Goal: Transaction & Acquisition: Purchase product/service

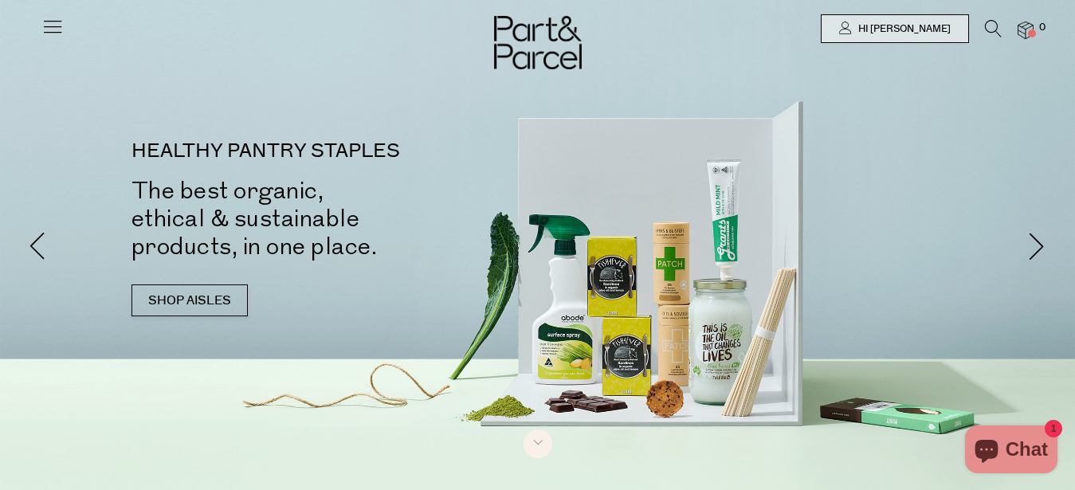
click at [993, 31] on icon at bounding box center [993, 29] width 17 height 18
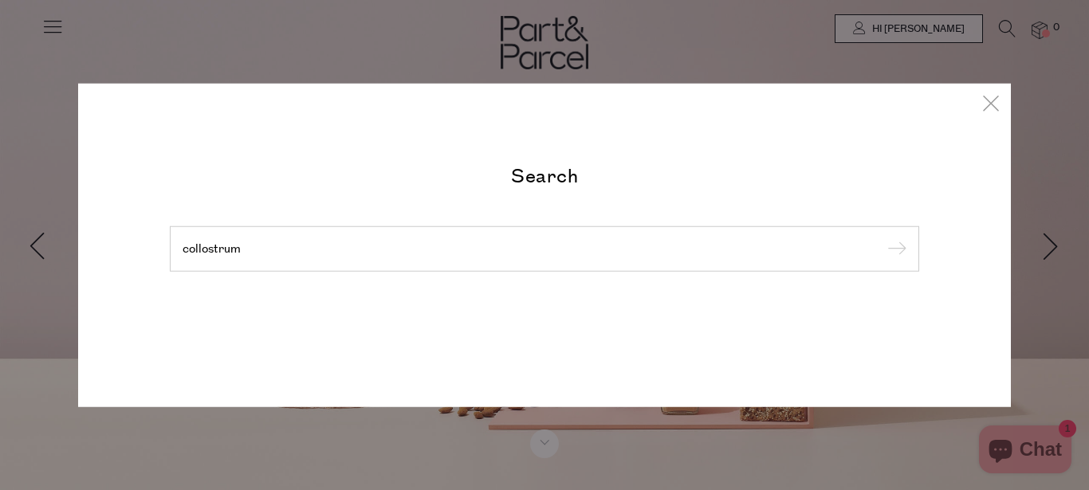
type input "collostrum"
click at [882, 238] on input "submit" at bounding box center [894, 250] width 24 height 24
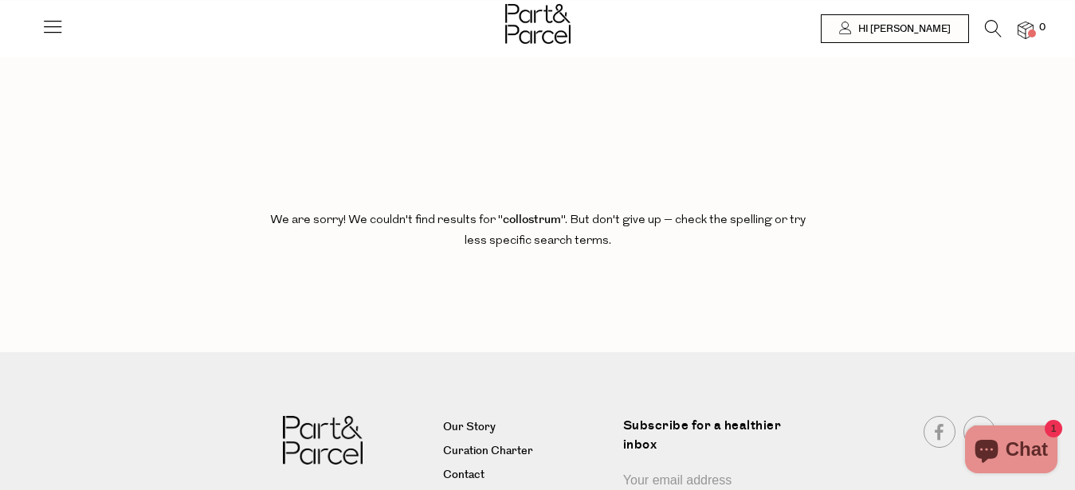
click at [994, 29] on icon at bounding box center [993, 29] width 17 height 18
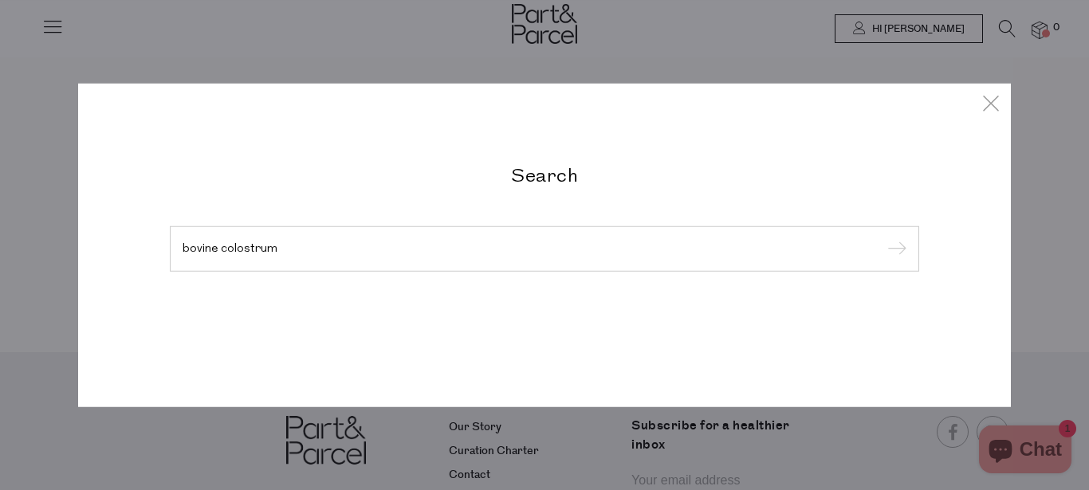
type input "bovine colostrum"
click at [882, 238] on input "submit" at bounding box center [894, 250] width 24 height 24
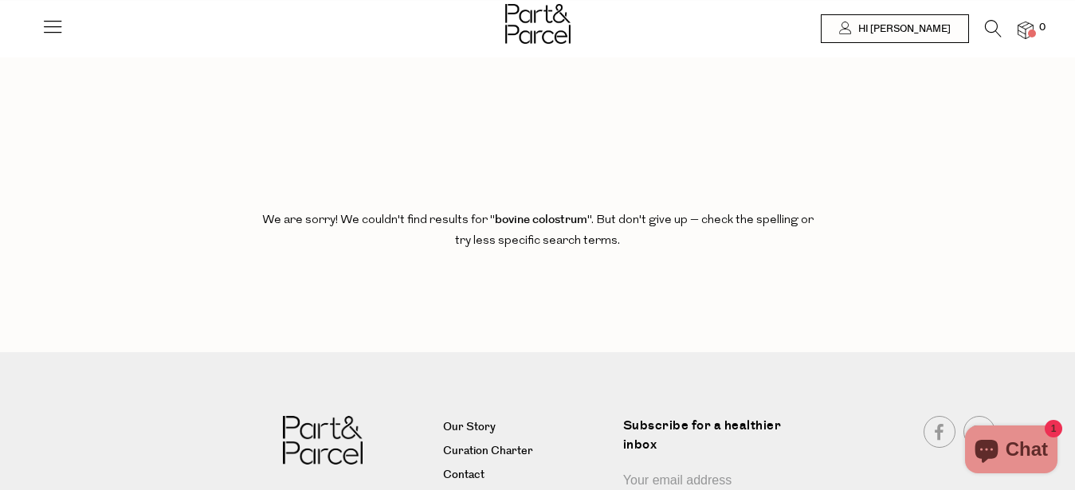
click at [994, 22] on icon at bounding box center [993, 29] width 17 height 18
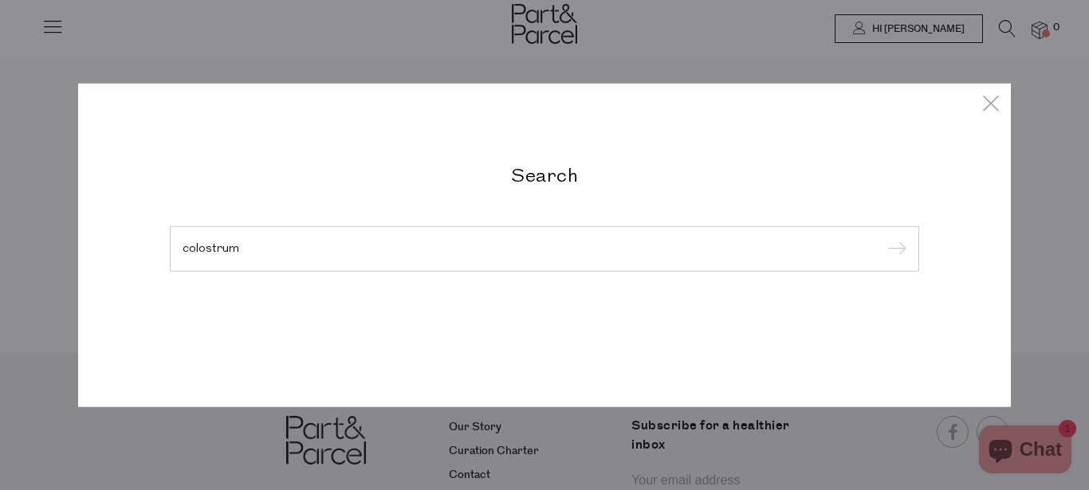
type input "colostrum"
click at [882, 238] on input "submit" at bounding box center [894, 250] width 24 height 24
